Goal: Transaction & Acquisition: Purchase product/service

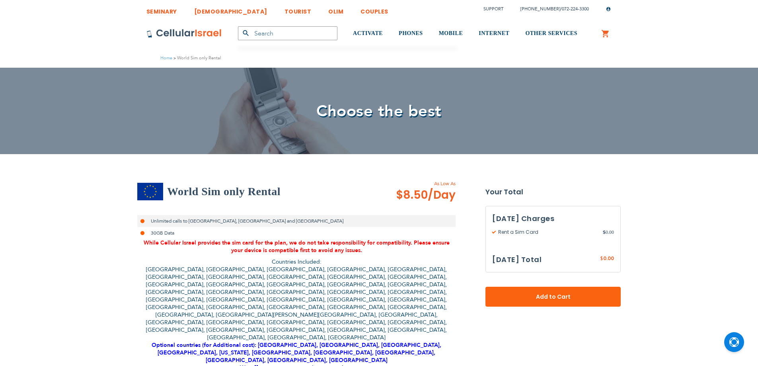
select select
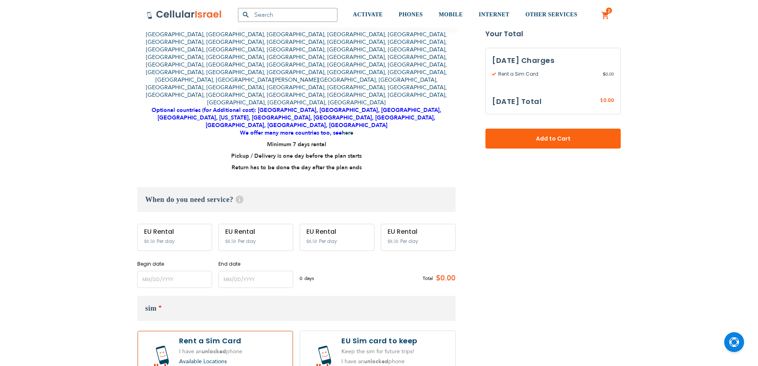
scroll to position [239, 0]
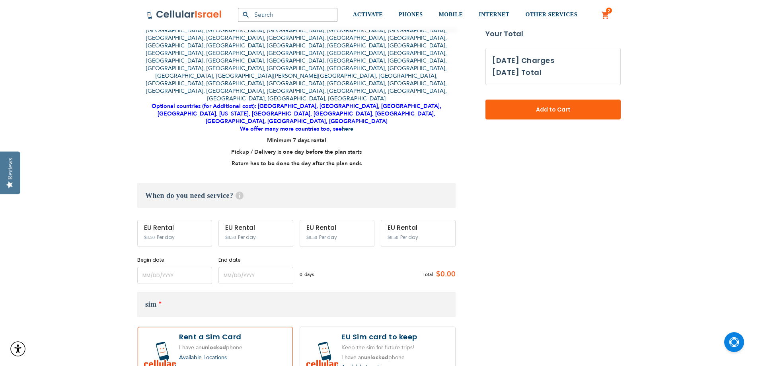
click at [199, 220] on div "EU Rental $8.50 Per day" at bounding box center [174, 233] width 75 height 27
click at [183, 267] on input "name" at bounding box center [174, 275] width 75 height 17
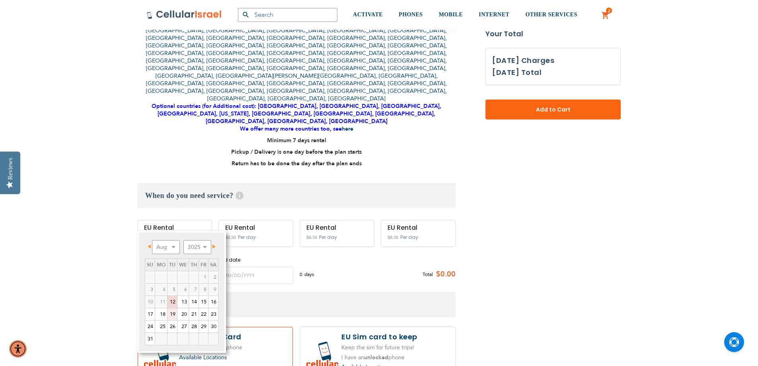
click at [173, 310] on link "19" at bounding box center [173, 314] width 10 height 12
type input "[DATE]"
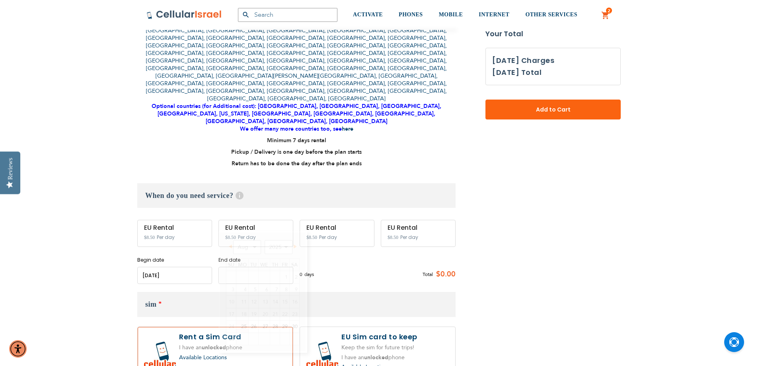
click at [246, 267] on input "name" at bounding box center [256, 275] width 75 height 17
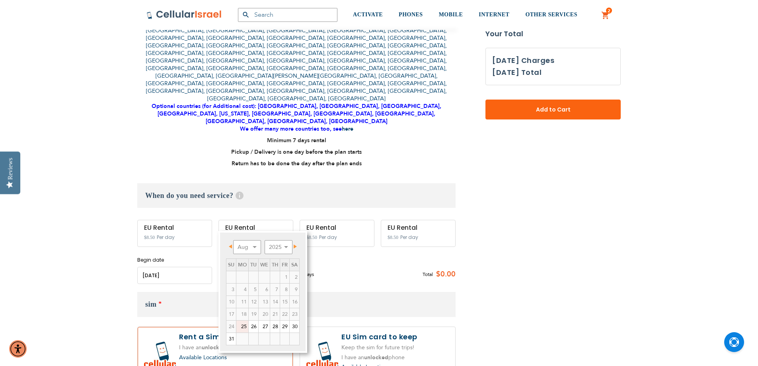
click at [247, 325] on link "25" at bounding box center [242, 327] width 12 height 12
type input "[DATE]"
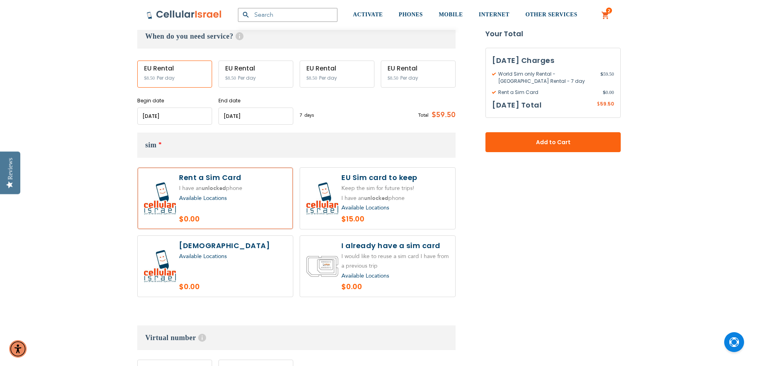
click at [233, 168] on label at bounding box center [215, 198] width 155 height 61
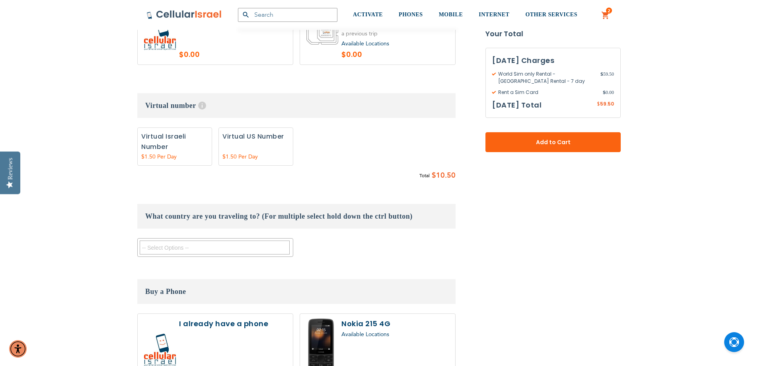
scroll to position [637, 0]
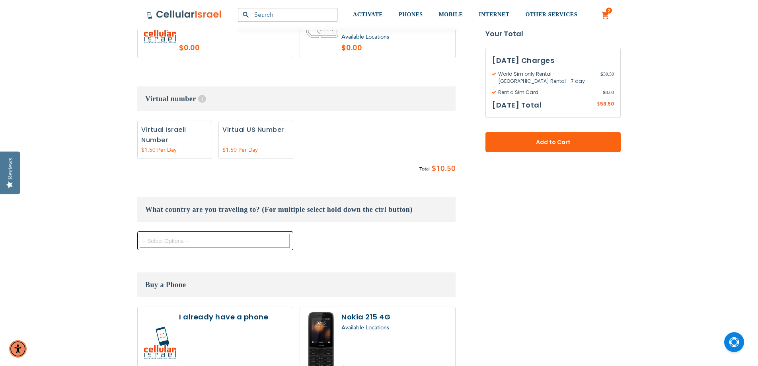
click at [192, 234] on textarea "Search" at bounding box center [215, 241] width 150 height 14
type textarea "swit"
select select "9407"
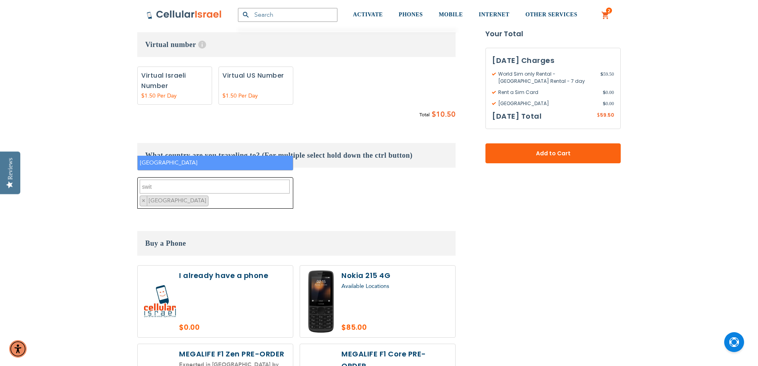
scroll to position [796, 0]
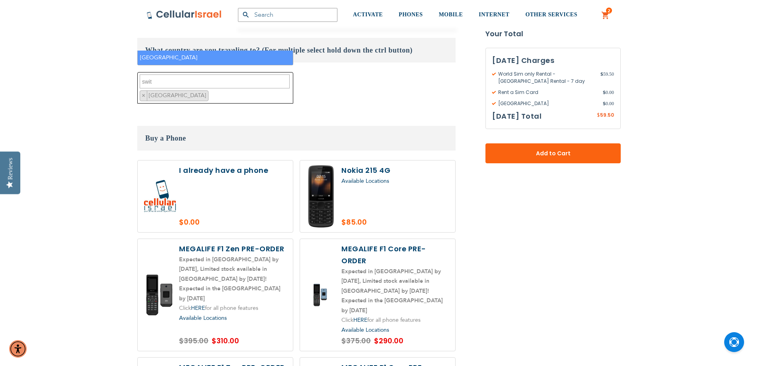
type textarea "swit"
click at [212, 160] on label at bounding box center [215, 196] width 155 height 72
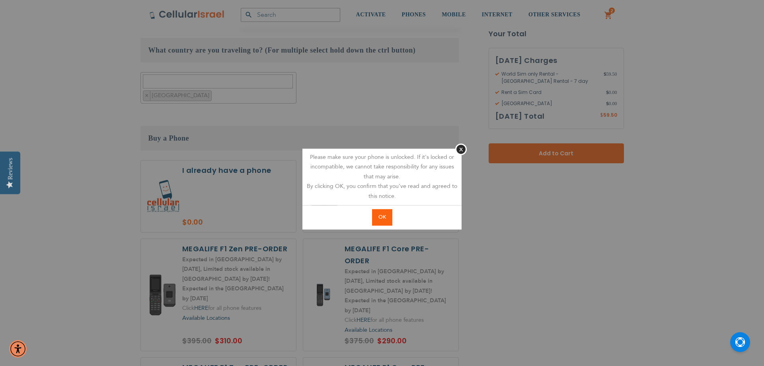
click at [380, 220] on span "OK" at bounding box center [383, 216] width 8 height 7
radio input "true"
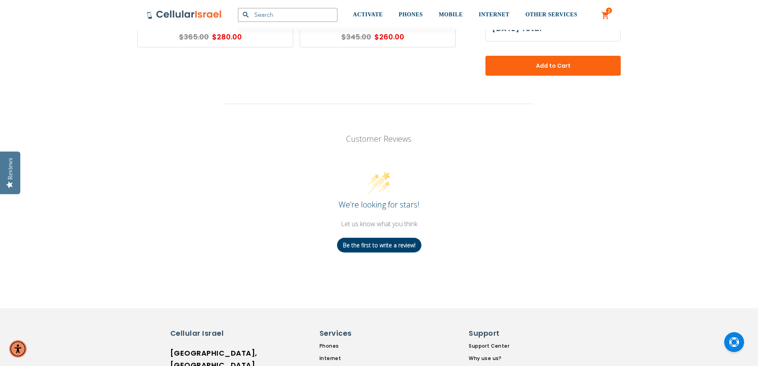
scroll to position [1115, 0]
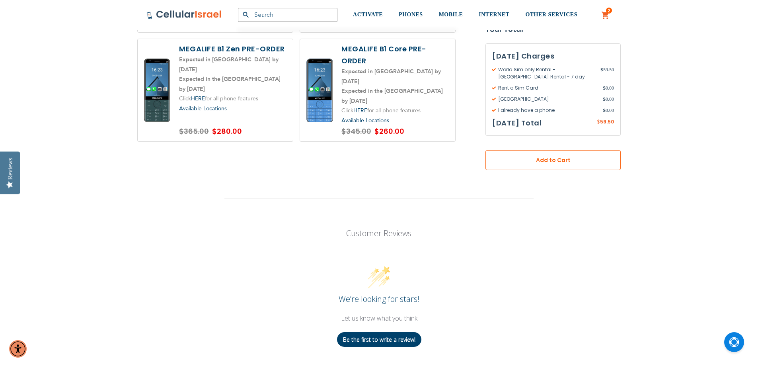
click at [543, 156] on span "Add to Cart" at bounding box center [553, 160] width 83 height 8
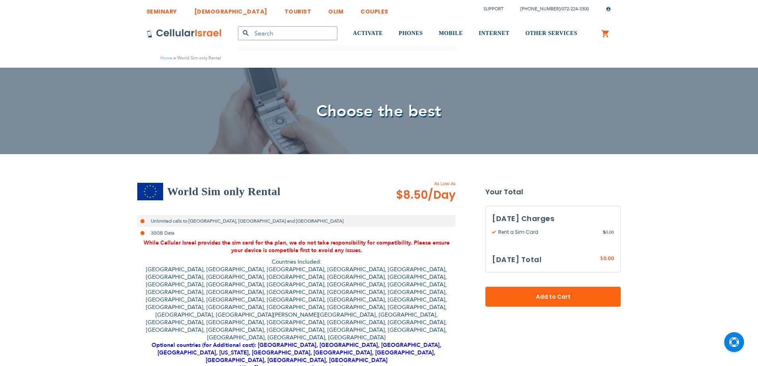
select select
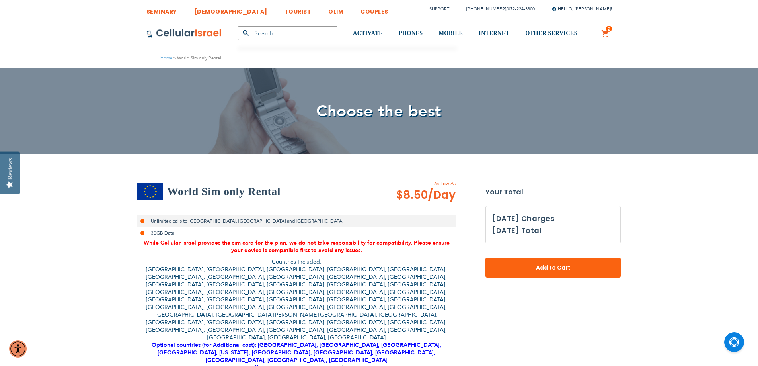
click at [605, 35] on link "2 2 items My Cart" at bounding box center [606, 34] width 9 height 10
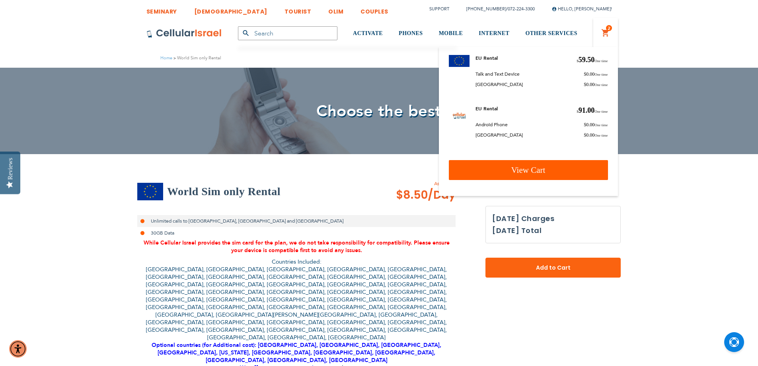
click at [535, 165] on link "View Cart" at bounding box center [528, 170] width 159 height 20
